Goal: Information Seeking & Learning: Learn about a topic

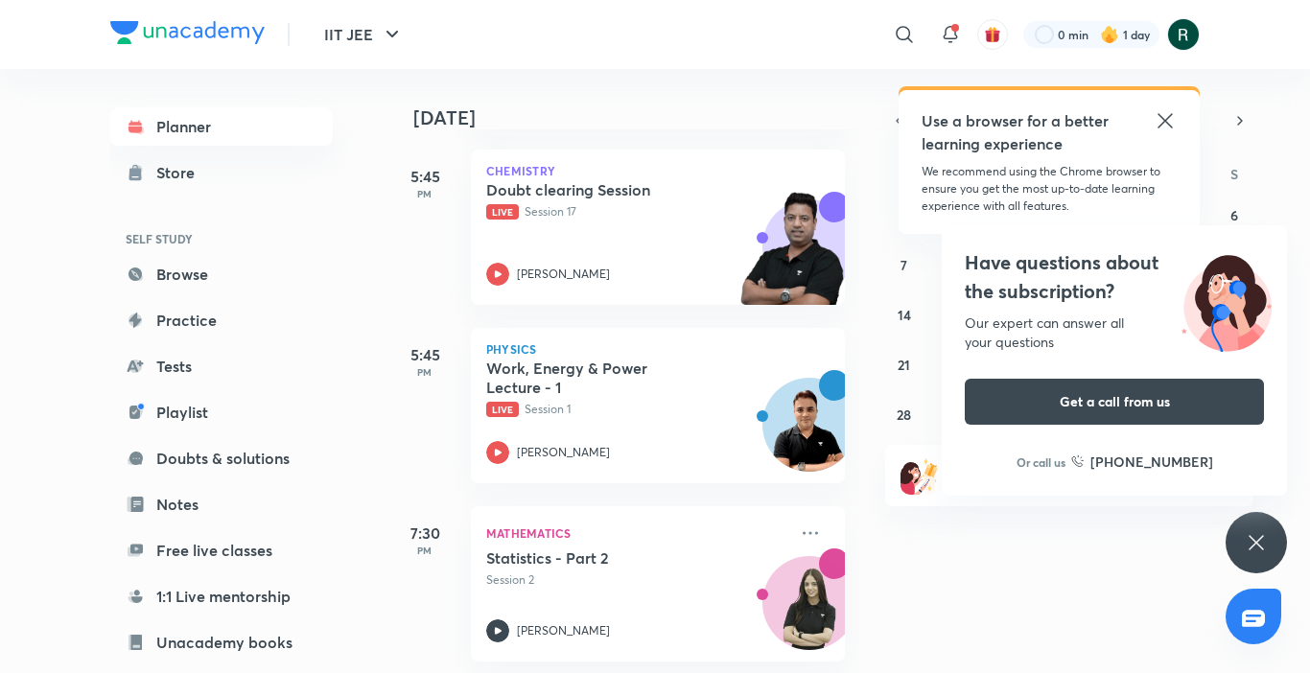
scroll to position [467, 0]
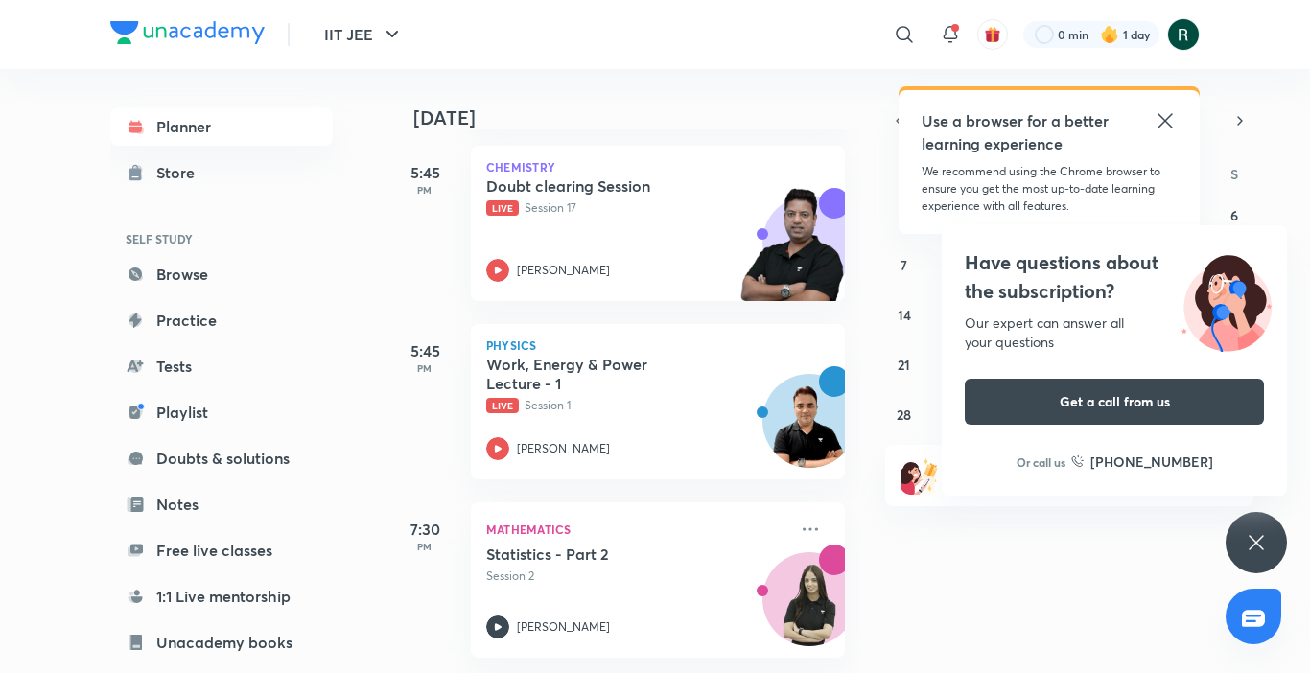
click at [1168, 120] on icon at bounding box center [1165, 120] width 23 height 23
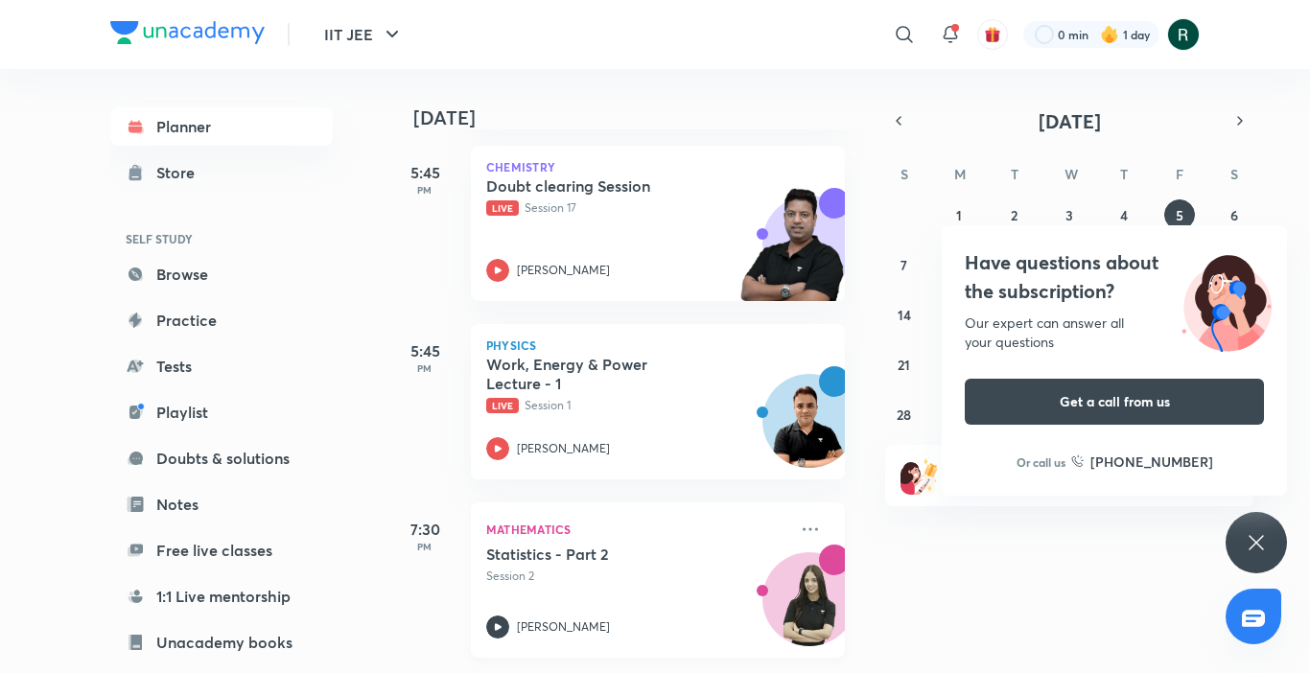
click at [636, 545] on h5 "Statistics - Part 2" at bounding box center [605, 554] width 239 height 19
